Goal: Task Accomplishment & Management: Manage account settings

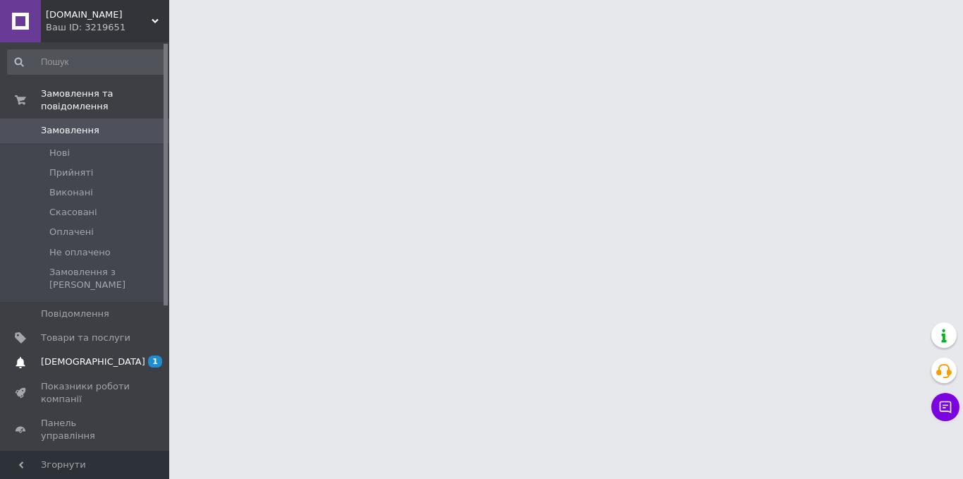
click at [86, 355] on span "[DEMOGRAPHIC_DATA]" at bounding box center [93, 361] width 104 height 13
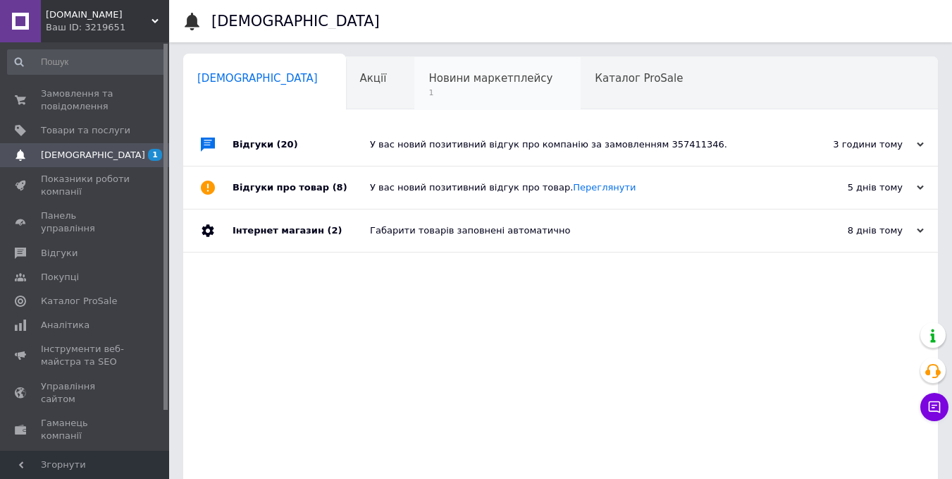
click at [429, 92] on span "1" at bounding box center [491, 92] width 124 height 11
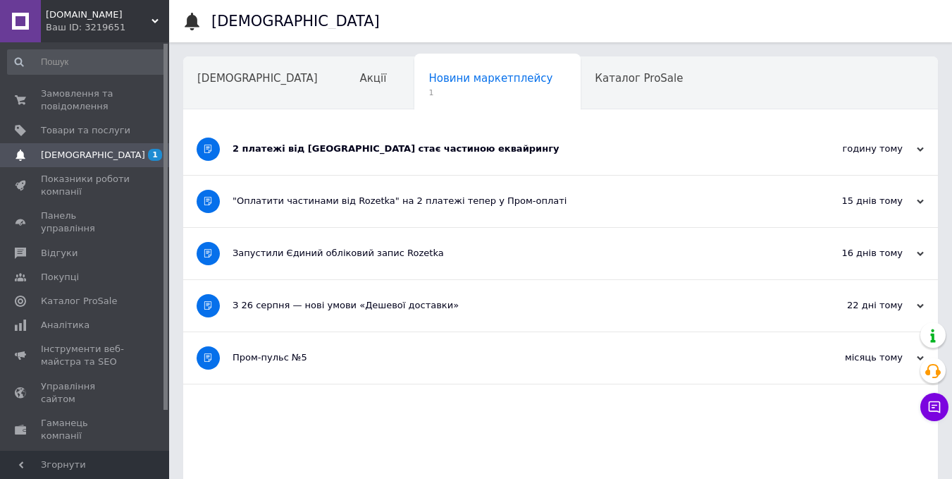
click at [624, 152] on div "2 платежі від Rozetka стає частиною еквайрингу" at bounding box center [508, 148] width 551 height 13
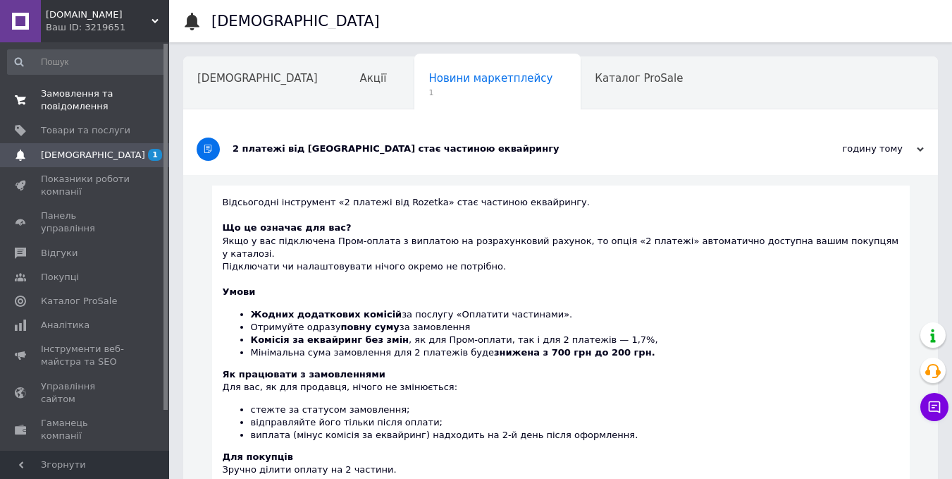
click at [104, 101] on span "Замовлення та повідомлення" at bounding box center [86, 99] width 90 height 25
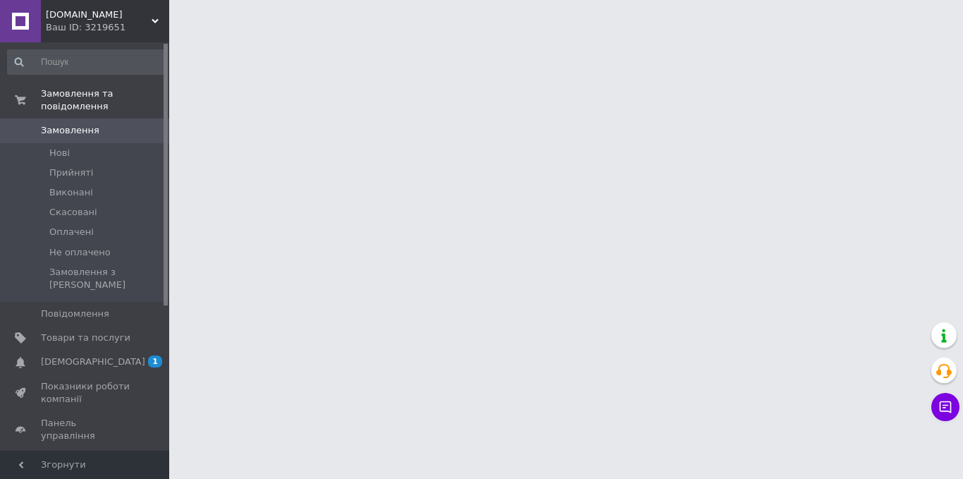
click at [103, 124] on span "Замовлення" at bounding box center [86, 130] width 90 height 13
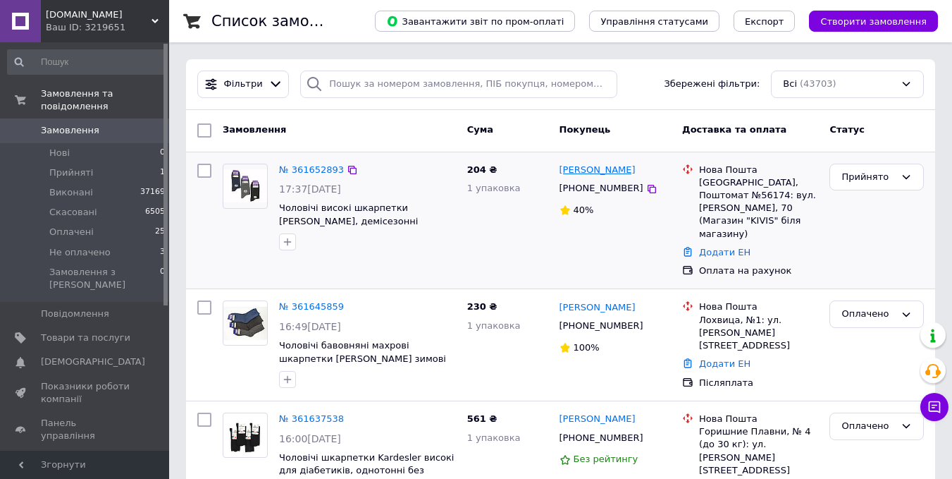
click at [602, 168] on link "[PERSON_NAME]" at bounding box center [598, 170] width 76 height 13
